Goal: Information Seeking & Learning: Learn about a topic

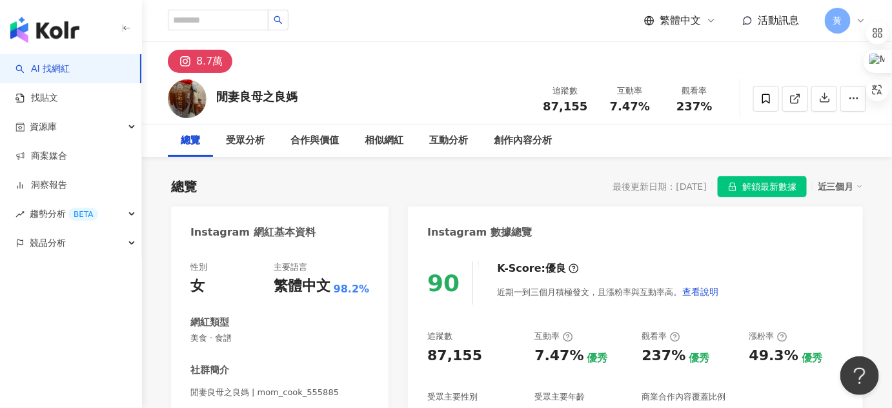
click at [414, 71] on div "8.7萬" at bounding box center [517, 57] width 750 height 31
click at [241, 19] on input "search" at bounding box center [218, 20] width 101 height 21
click at [229, 88] on div "閒妻良母之良媽" at bounding box center [256, 96] width 81 height 16
click at [225, 16] on input "search" at bounding box center [218, 20] width 101 height 21
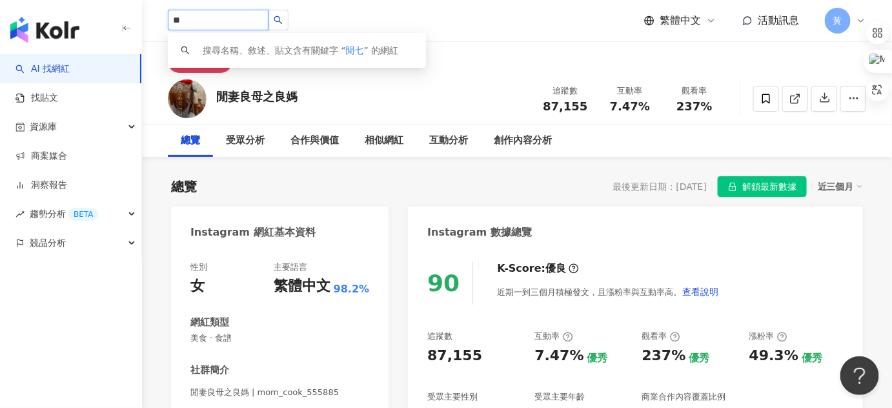
type input "**"
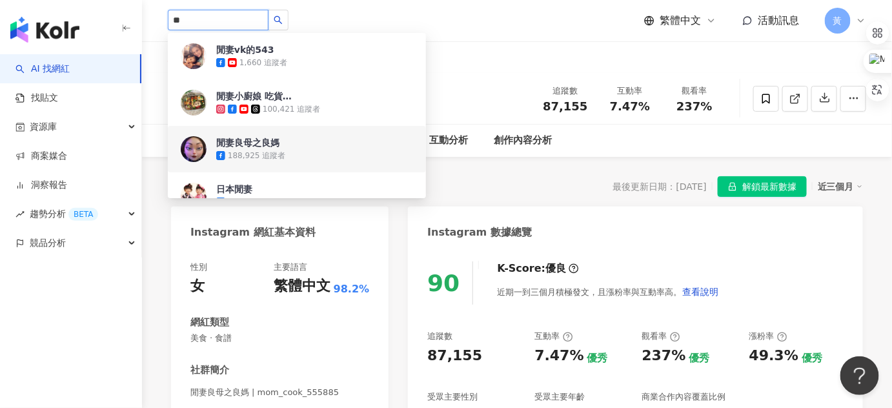
click at [265, 150] on div "188,925 追蹤者" at bounding box center [256, 155] width 57 height 11
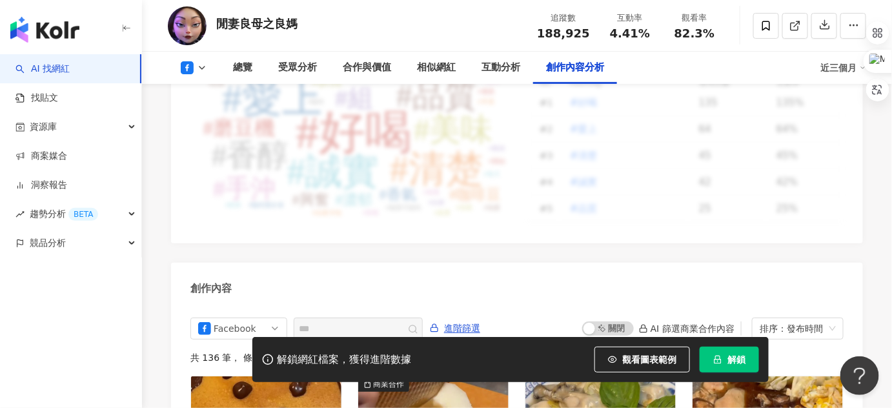
scroll to position [3344, 0]
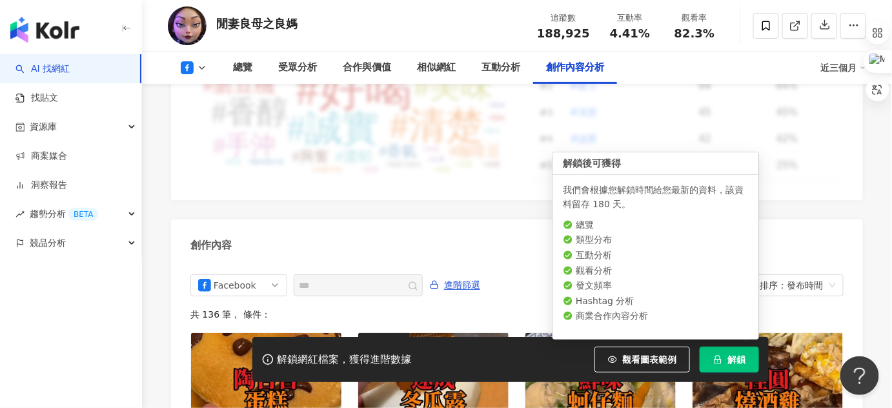
drag, startPoint x: 711, startPoint y: 358, endPoint x: 571, endPoint y: 250, distance: 175.8
click at [711, 358] on button "解鎖" at bounding box center [729, 360] width 59 height 26
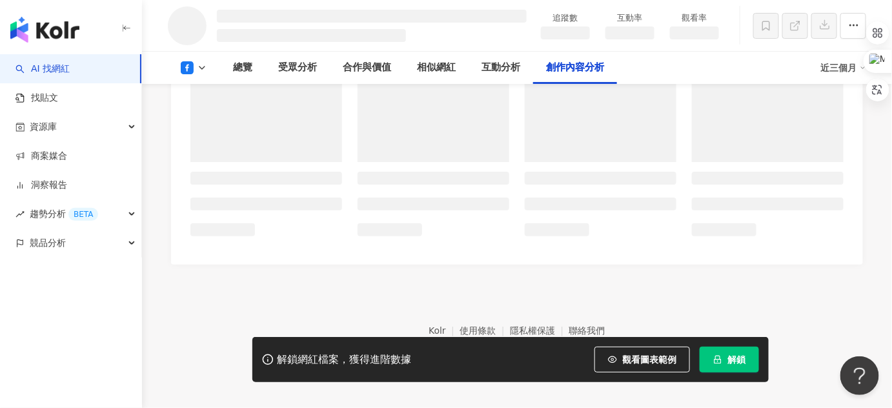
scroll to position [2668, 0]
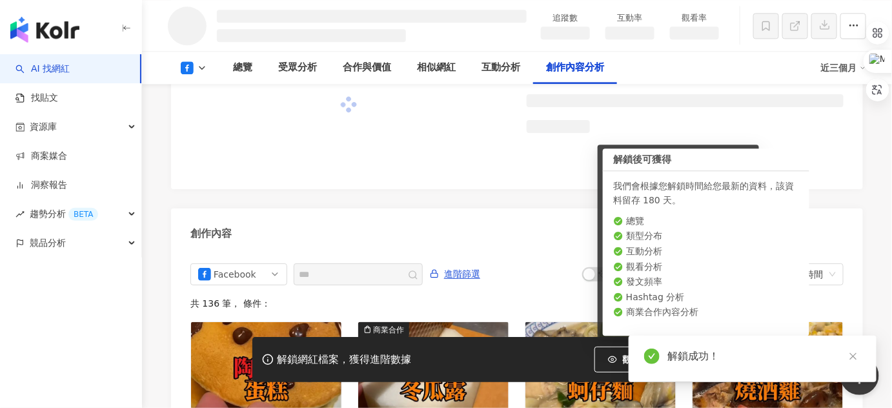
scroll to position [2874, 0]
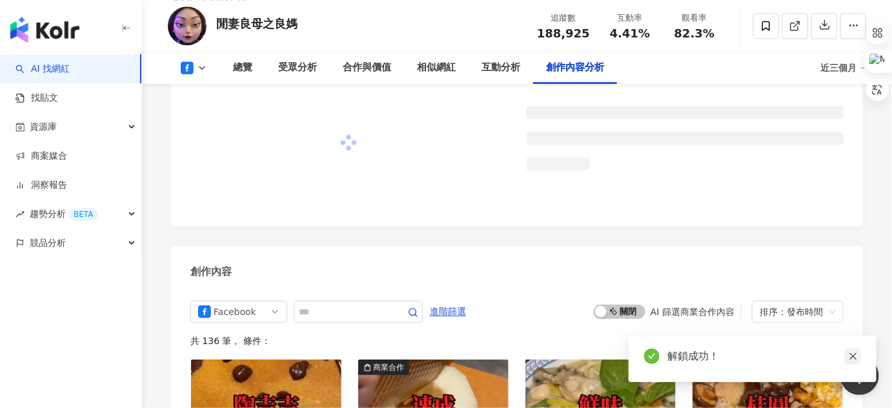
click at [857, 356] on icon "close" at bounding box center [853, 356] width 9 height 9
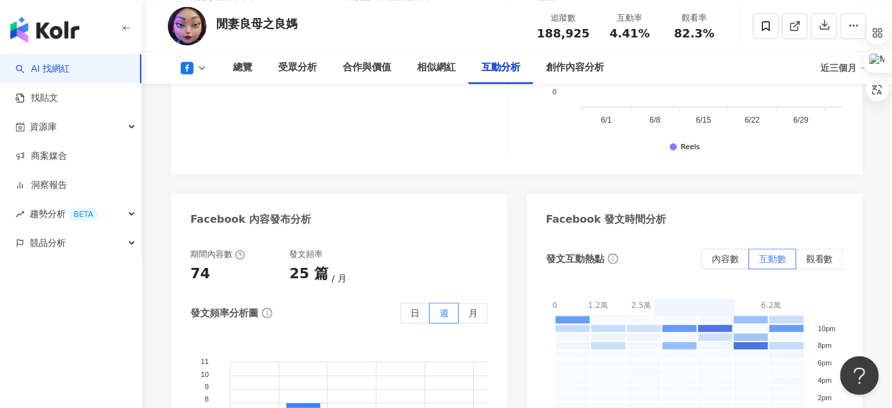
scroll to position [2337, 0]
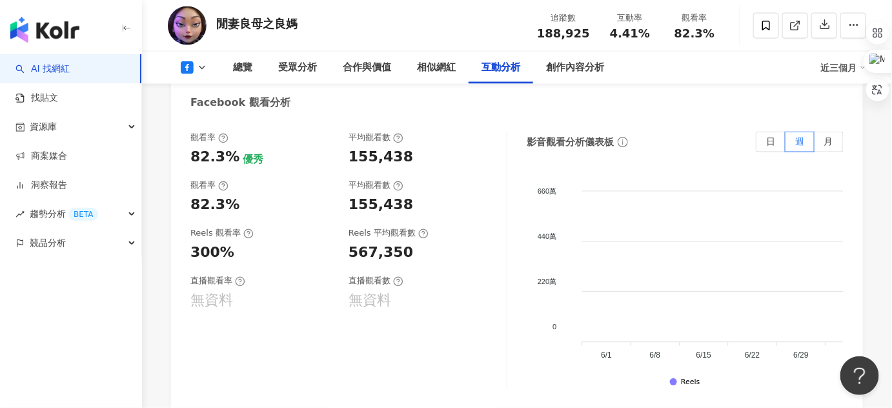
click at [295, 242] on div "Reels 觀看率 300%" at bounding box center [262, 244] width 145 height 35
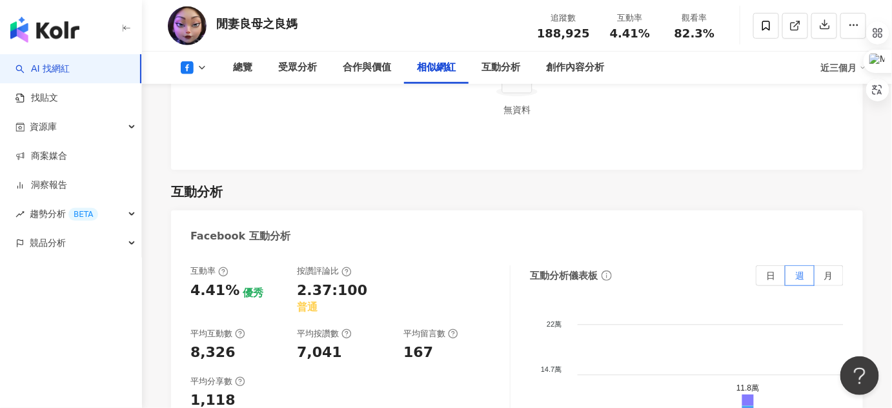
scroll to position [1986, 0]
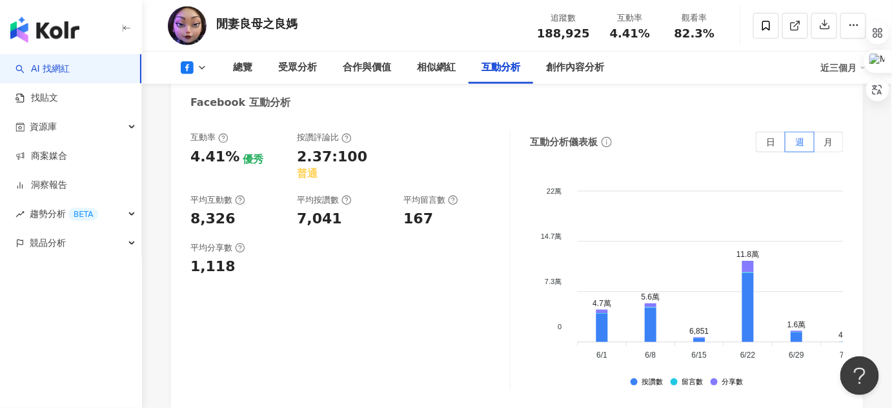
click at [362, 245] on div "平均分享數 1,118" at bounding box center [343, 259] width 307 height 35
